Goal: Navigation & Orientation: Find specific page/section

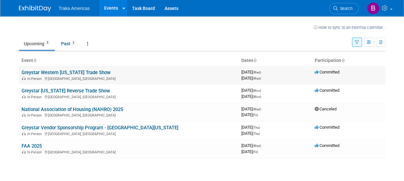
click at [68, 71] on link "Greystar Western [US_STATE] Trade Show" at bounding box center [66, 73] width 89 height 6
click at [63, 89] on link "Greystar [US_STATE] Reverse Trade Show" at bounding box center [66, 91] width 88 height 6
